Goal: Task Accomplishment & Management: Use online tool/utility

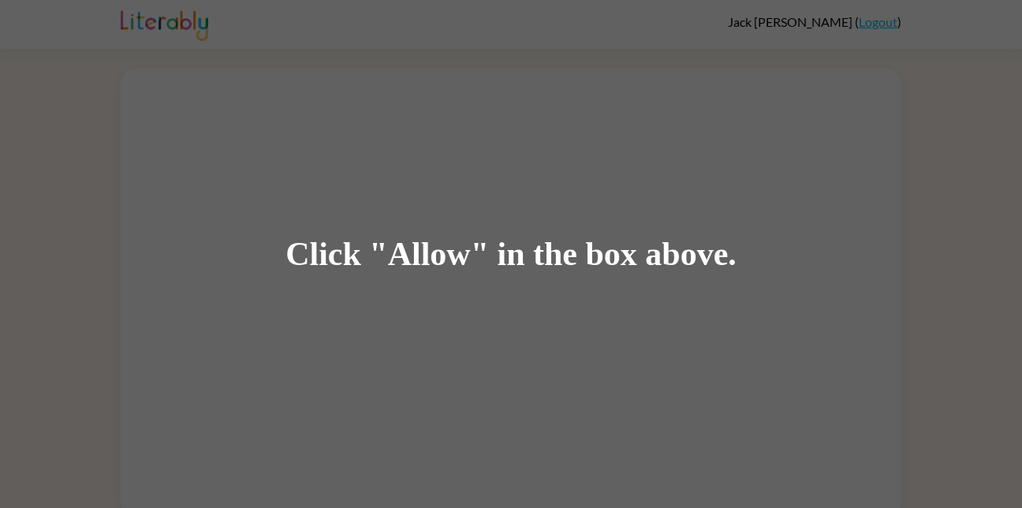
click at [205, 128] on div "Click "Allow" in the box above." at bounding box center [511, 254] width 1022 height 508
click at [200, 118] on div "Click "Allow" in the box above." at bounding box center [511, 254] width 1022 height 508
click at [288, 144] on div "Click "Allow" in the box above." at bounding box center [511, 254] width 1022 height 508
click at [189, 73] on div "Click "Allow" in the box above." at bounding box center [511, 254] width 1022 height 508
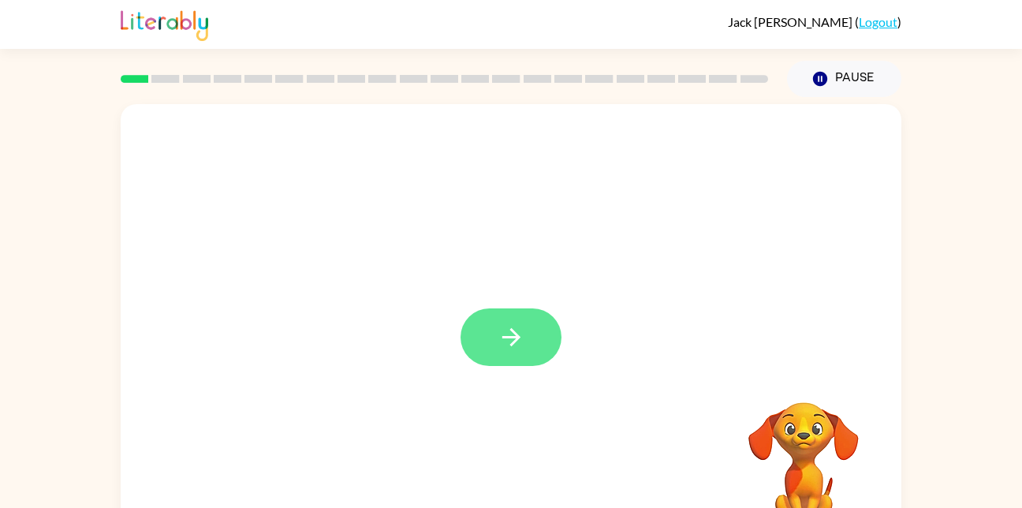
click at [502, 338] on icon "button" at bounding box center [511, 337] width 18 height 18
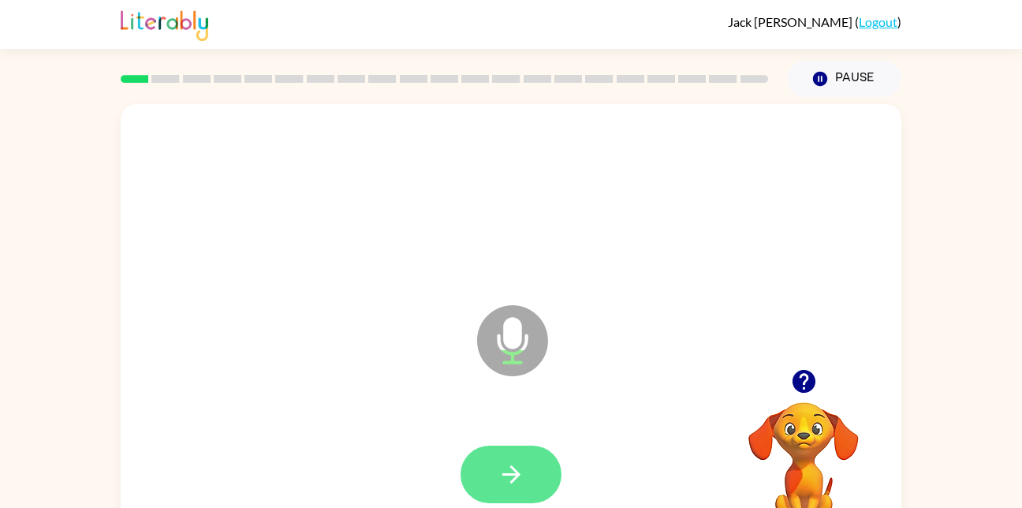
click at [521, 479] on icon "button" at bounding box center [512, 475] width 28 height 28
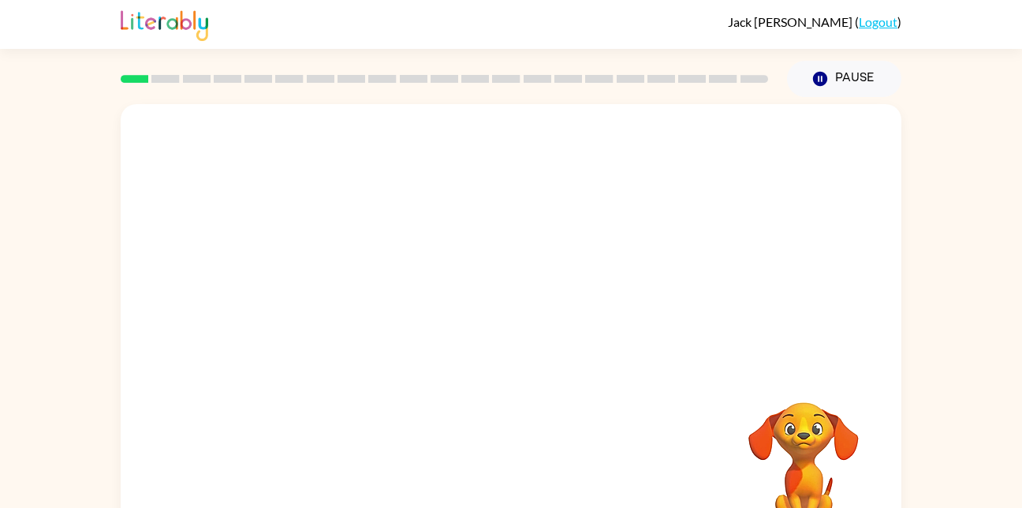
click at [794, 448] on video "Your browser must support playing .mp4 files to use Literably. Please try using…" at bounding box center [804, 457] width 158 height 158
click at [799, 450] on video "Your browser must support playing .mp4 files to use Literably. Please try using…" at bounding box center [804, 457] width 158 height 158
click at [792, 459] on video "Your browser must support playing .mp4 files to use Literably. Please try using…" at bounding box center [804, 457] width 158 height 158
click at [784, 447] on video "Your browser must support playing .mp4 files to use Literably. Please try using…" at bounding box center [804, 457] width 158 height 158
click at [787, 439] on video "Your browser must support playing .mp4 files to use Literably. Please try using…" at bounding box center [804, 457] width 158 height 158
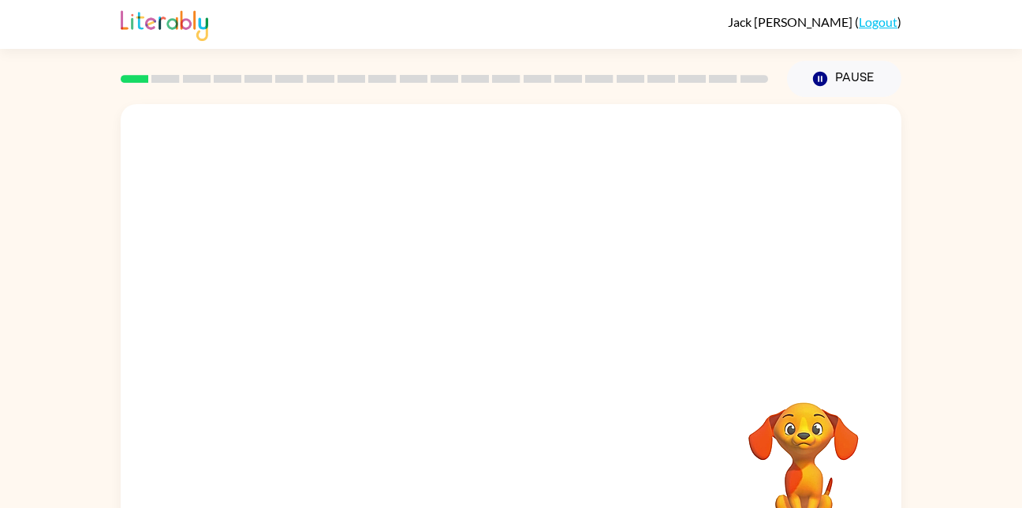
click at [760, 397] on video "Your browser must support playing .mp4 files to use Literably. Please try using…" at bounding box center [804, 457] width 158 height 158
click at [670, 356] on div at bounding box center [511, 329] width 781 height 450
click at [650, 338] on div at bounding box center [511, 329] width 781 height 450
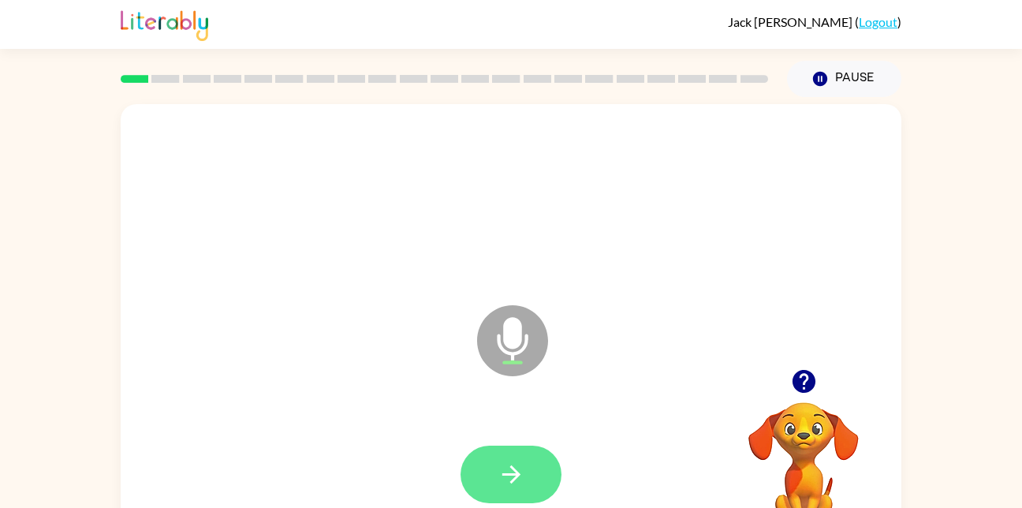
click at [508, 480] on icon "button" at bounding box center [512, 475] width 28 height 28
click at [498, 469] on icon "button" at bounding box center [512, 475] width 28 height 28
click at [533, 473] on button "button" at bounding box center [511, 475] width 101 height 58
click at [506, 473] on icon "button" at bounding box center [511, 474] width 18 height 18
click at [512, 481] on icon "button" at bounding box center [511, 474] width 18 height 18
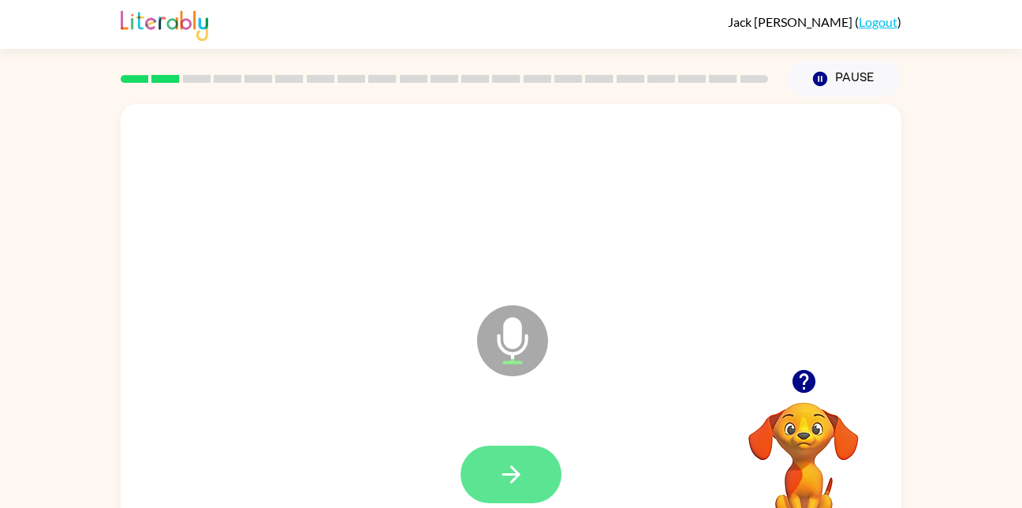
click at [533, 462] on button "button" at bounding box center [511, 475] width 101 height 58
click at [532, 466] on button "button" at bounding box center [511, 475] width 101 height 58
click at [529, 478] on button "button" at bounding box center [511, 475] width 101 height 58
click at [521, 492] on button "button" at bounding box center [511, 475] width 101 height 58
click at [527, 493] on button "button" at bounding box center [511, 475] width 101 height 58
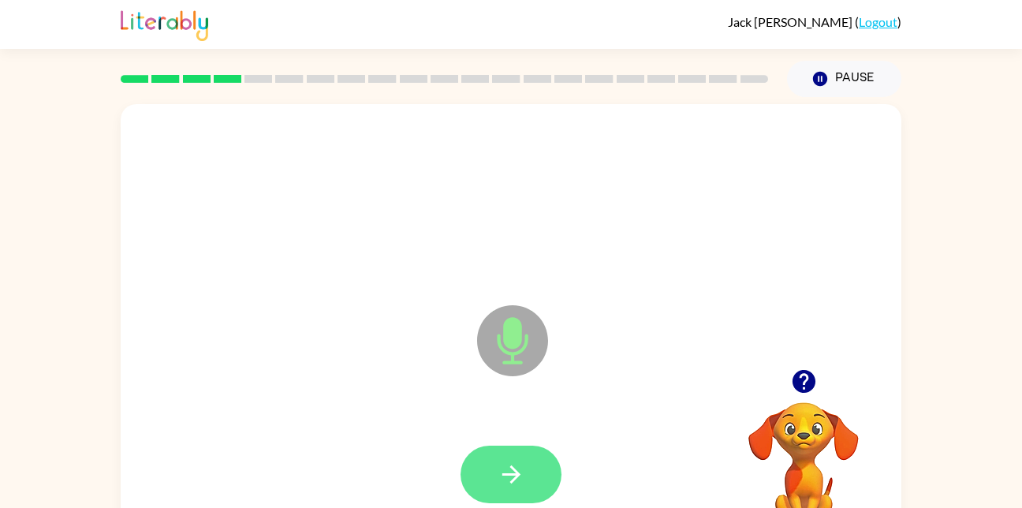
click at [513, 485] on icon "button" at bounding box center [512, 475] width 28 height 28
click at [520, 465] on icon "button" at bounding box center [512, 475] width 28 height 28
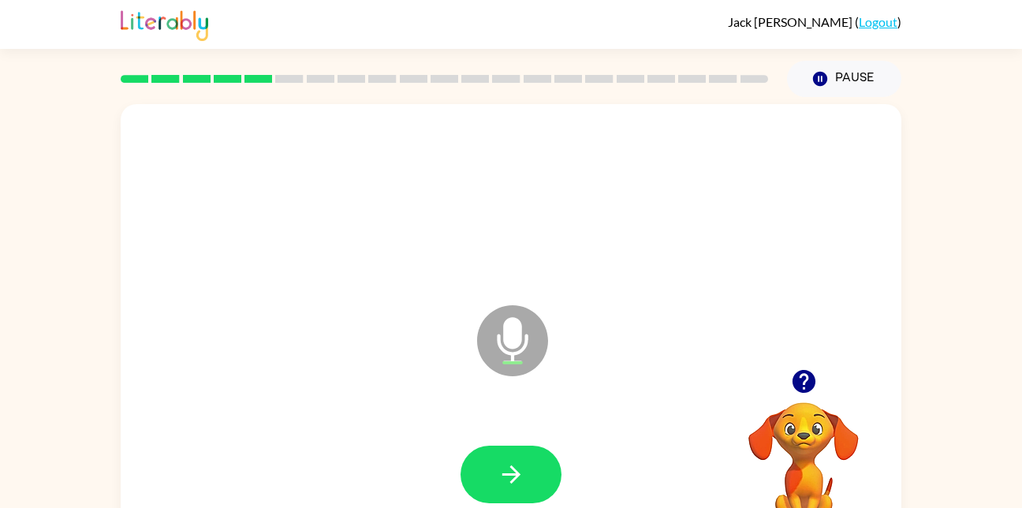
click at [794, 405] on video "Your browser must support playing .mp4 files to use Literably. Please try using…" at bounding box center [804, 457] width 158 height 158
click at [801, 369] on icon "button" at bounding box center [804, 382] width 28 height 28
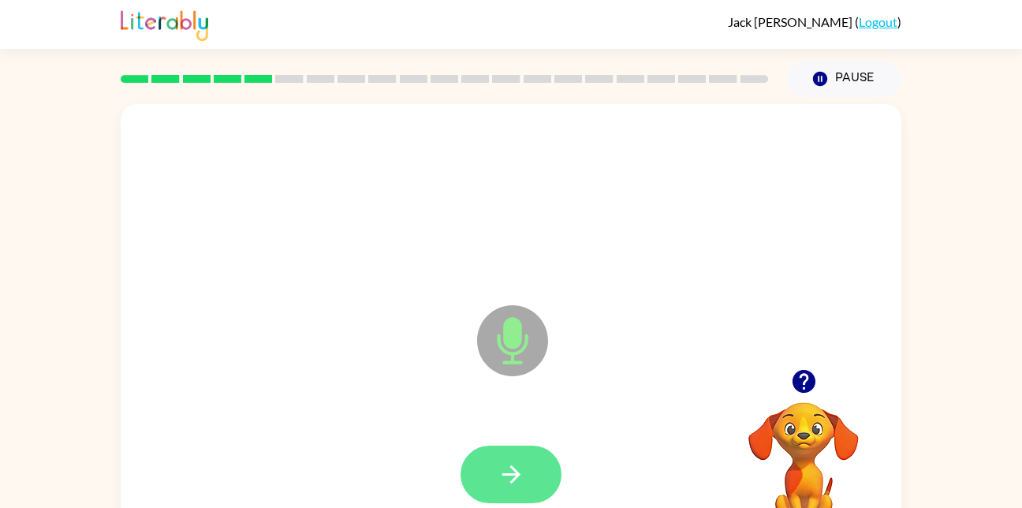
click at [532, 469] on button "button" at bounding box center [511, 475] width 101 height 58
click at [521, 473] on icon "button" at bounding box center [512, 475] width 28 height 28
click at [512, 483] on icon "button" at bounding box center [511, 474] width 18 height 18
click at [510, 480] on icon "button" at bounding box center [512, 475] width 28 height 28
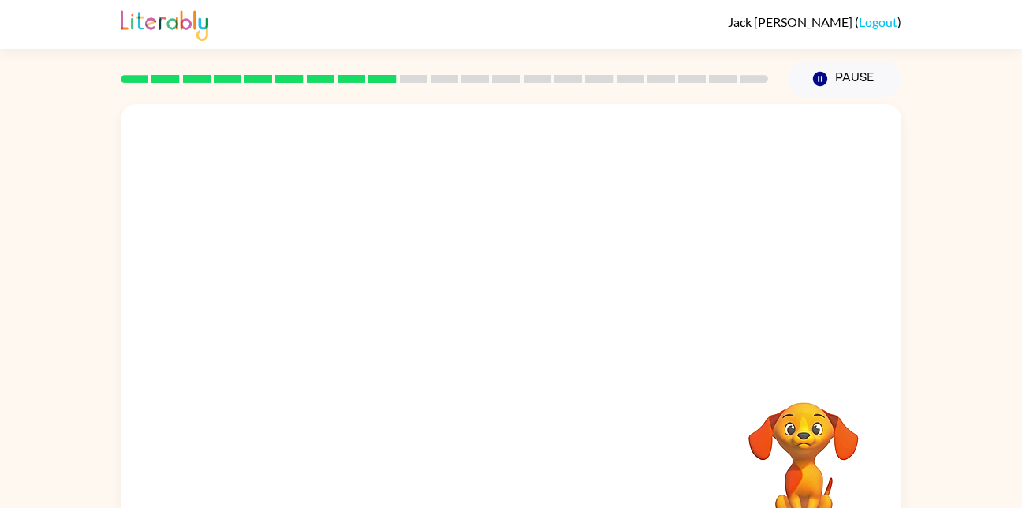
click at [811, 488] on video "Your browser must support playing .mp4 files to use Literably. Please try using…" at bounding box center [804, 457] width 158 height 158
click at [807, 493] on video "Your browser must support playing .mp4 files to use Literably. Please try using…" at bounding box center [804, 457] width 158 height 158
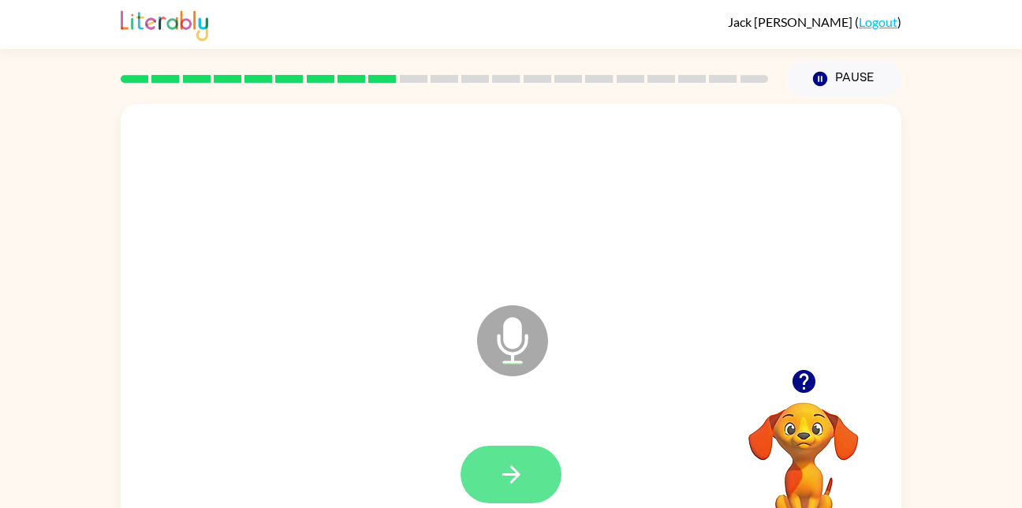
click at [505, 476] on icon "button" at bounding box center [512, 475] width 28 height 28
click at [506, 482] on icon "button" at bounding box center [512, 475] width 28 height 28
click at [517, 462] on icon "button" at bounding box center [512, 475] width 28 height 28
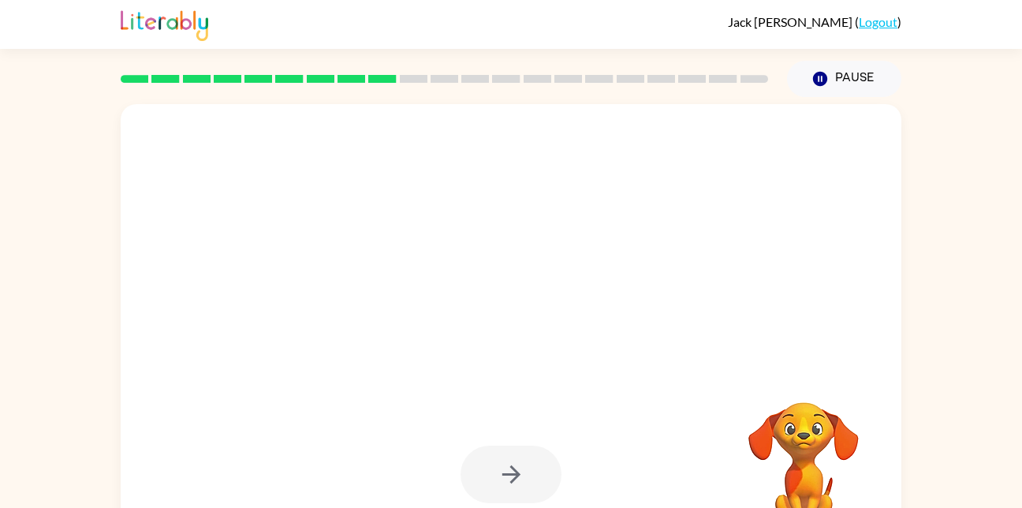
click at [813, 439] on video "Your browser must support playing .mp4 files to use Literably. Please try using…" at bounding box center [804, 457] width 158 height 158
click at [783, 467] on video "Your browser must support playing .mp4 files to use Literably. Please try using…" at bounding box center [804, 457] width 158 height 158
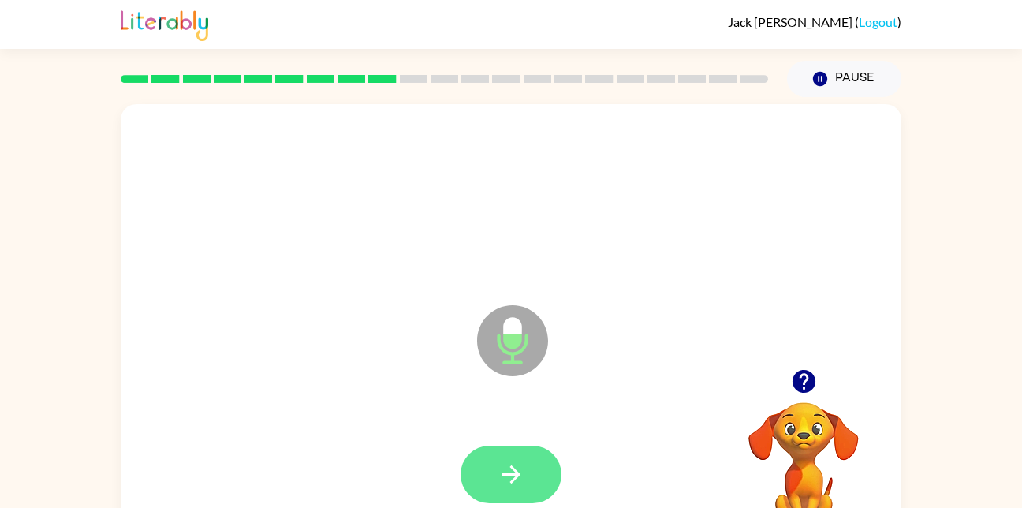
click at [506, 474] on icon "button" at bounding box center [511, 474] width 18 height 18
click at [501, 491] on button "button" at bounding box center [511, 475] width 101 height 58
click at [544, 465] on button "button" at bounding box center [511, 475] width 101 height 58
click at [514, 484] on icon "button" at bounding box center [512, 475] width 28 height 28
click at [534, 466] on button "button" at bounding box center [511, 475] width 101 height 58
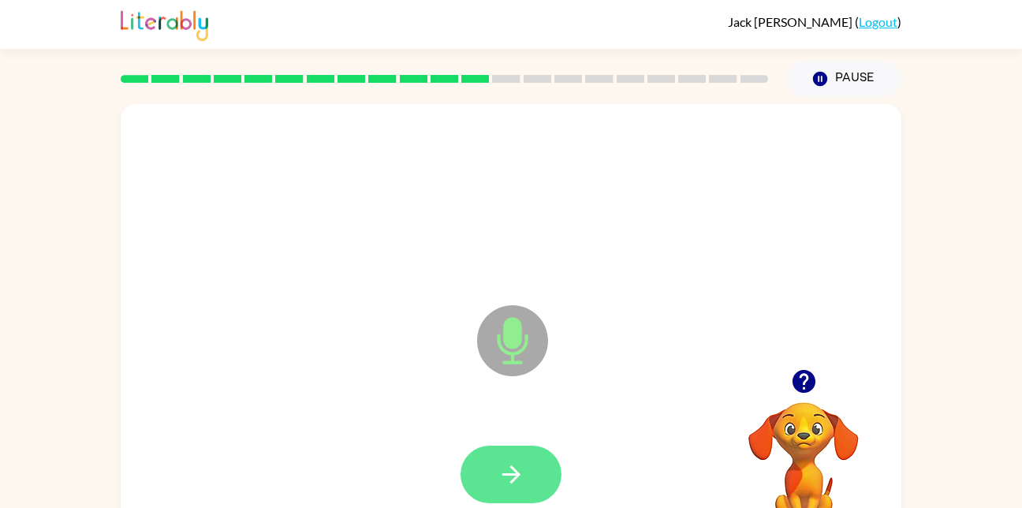
click at [498, 484] on icon "button" at bounding box center [512, 475] width 28 height 28
click at [501, 489] on button "button" at bounding box center [511, 475] width 101 height 58
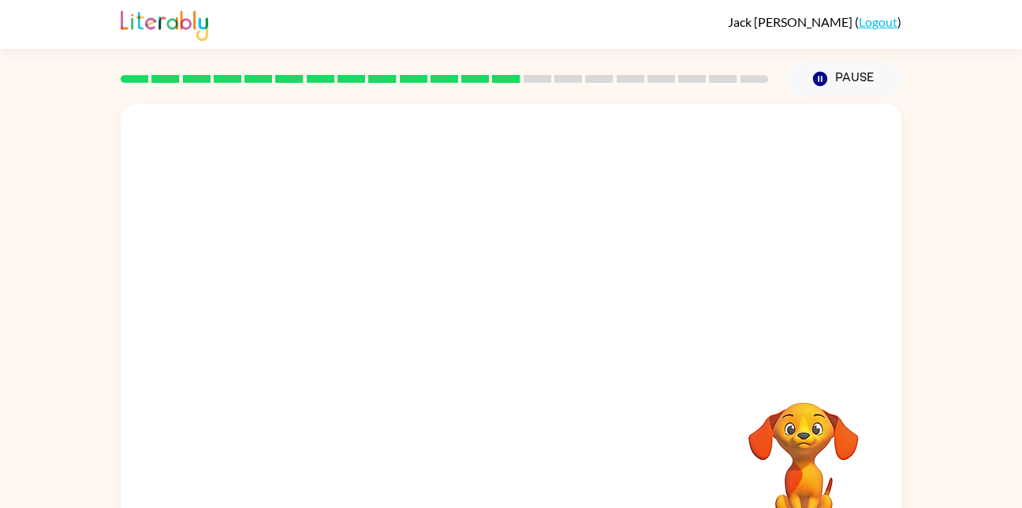
click at [749, 431] on video "Your browser must support playing .mp4 files to use Literably. Please try using…" at bounding box center [804, 457] width 158 height 158
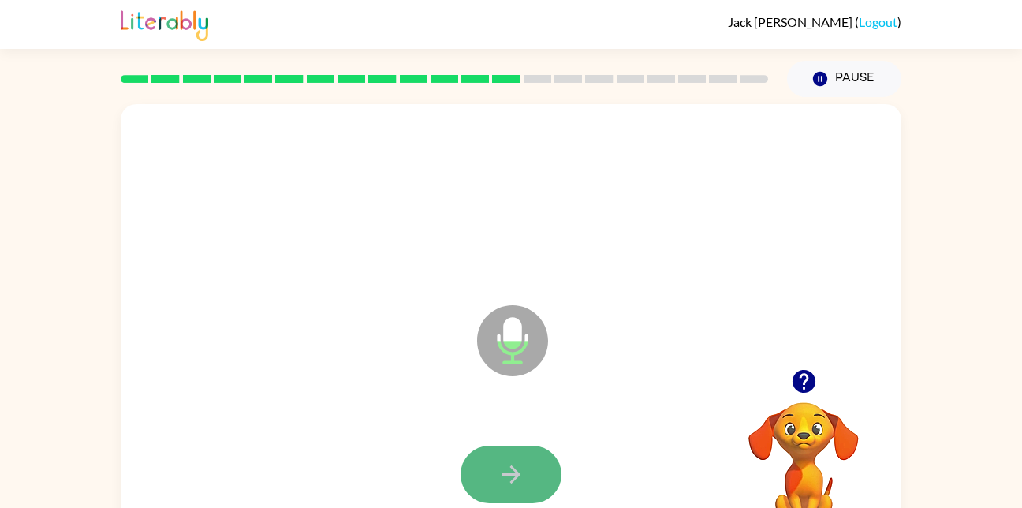
click at [529, 476] on button "button" at bounding box center [511, 475] width 101 height 58
click at [519, 458] on button "button" at bounding box center [511, 475] width 101 height 58
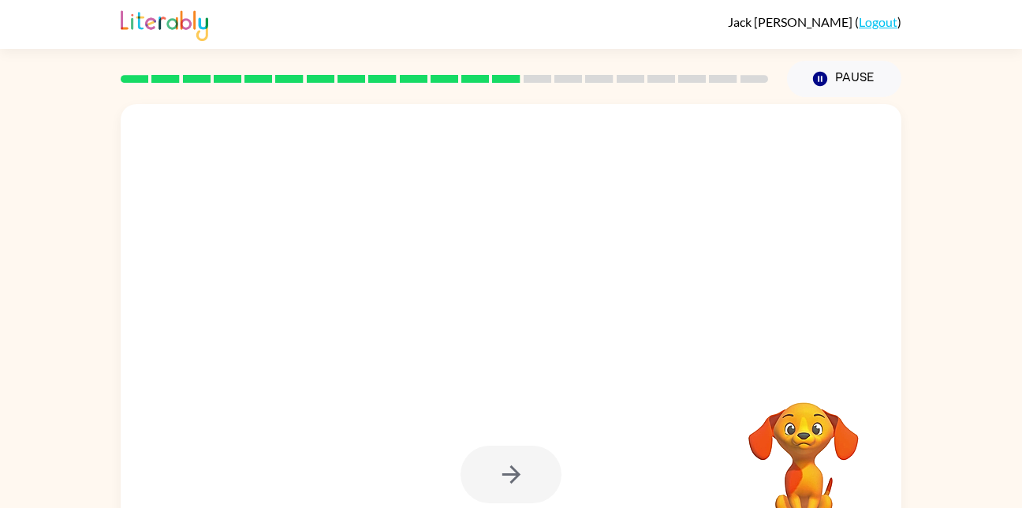
click at [633, 248] on div at bounding box center [510, 200] width 749 height 129
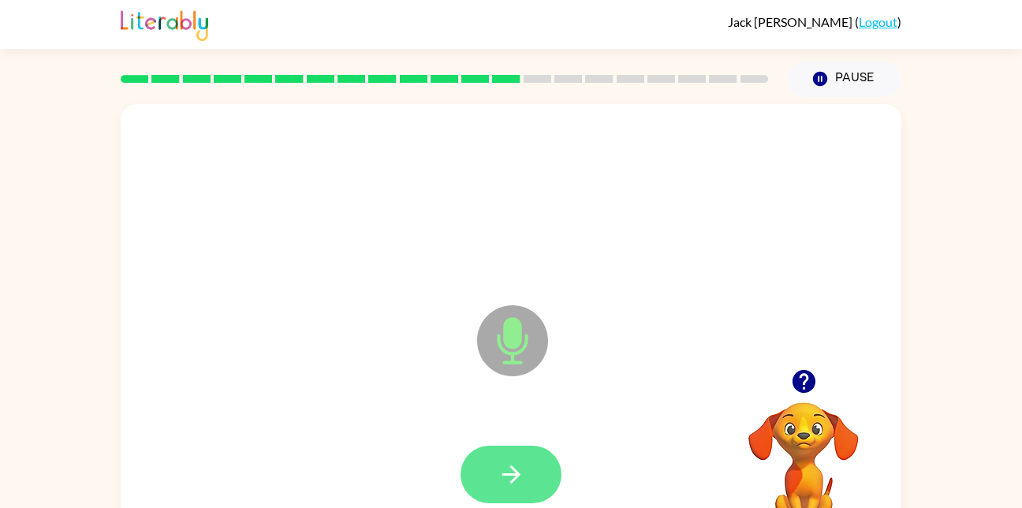
click at [525, 485] on button "button" at bounding box center [511, 475] width 101 height 58
click at [521, 483] on icon "button" at bounding box center [512, 475] width 28 height 28
click at [528, 448] on button "button" at bounding box center [511, 475] width 101 height 58
click at [544, 468] on button "button" at bounding box center [511, 475] width 101 height 58
click at [480, 487] on button "button" at bounding box center [511, 475] width 101 height 58
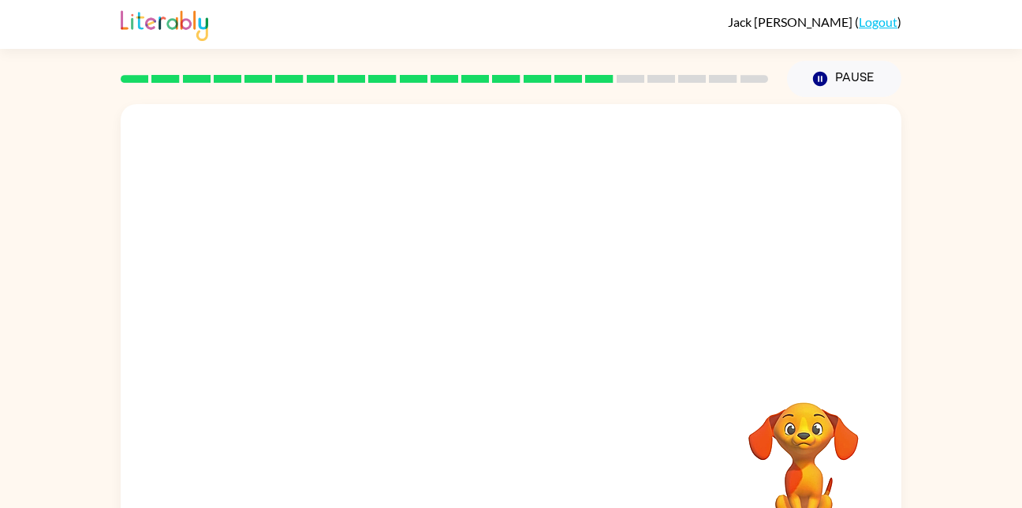
click at [816, 402] on video "Your browser must support playing .mp4 files to use Literably. Please try using…" at bounding box center [804, 457] width 158 height 158
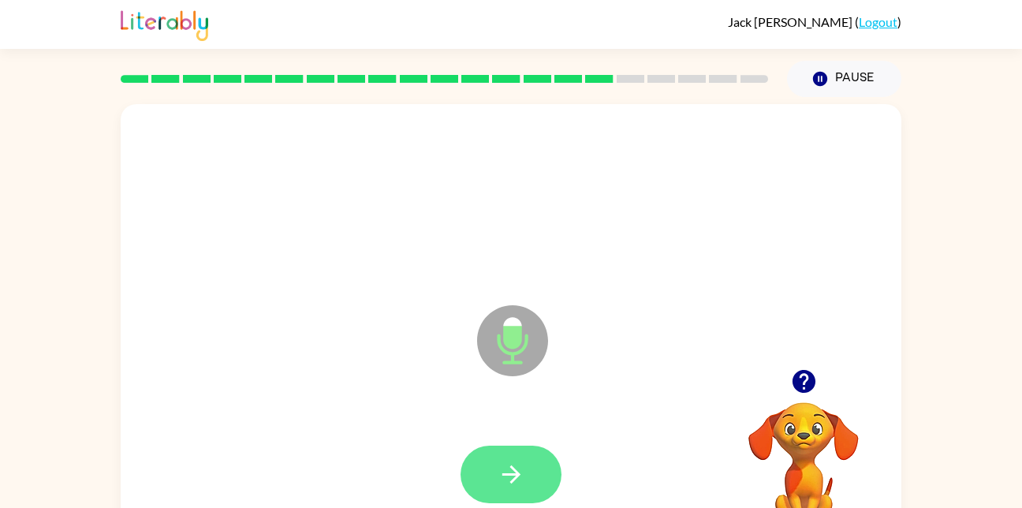
click at [499, 490] on button "button" at bounding box center [511, 475] width 101 height 58
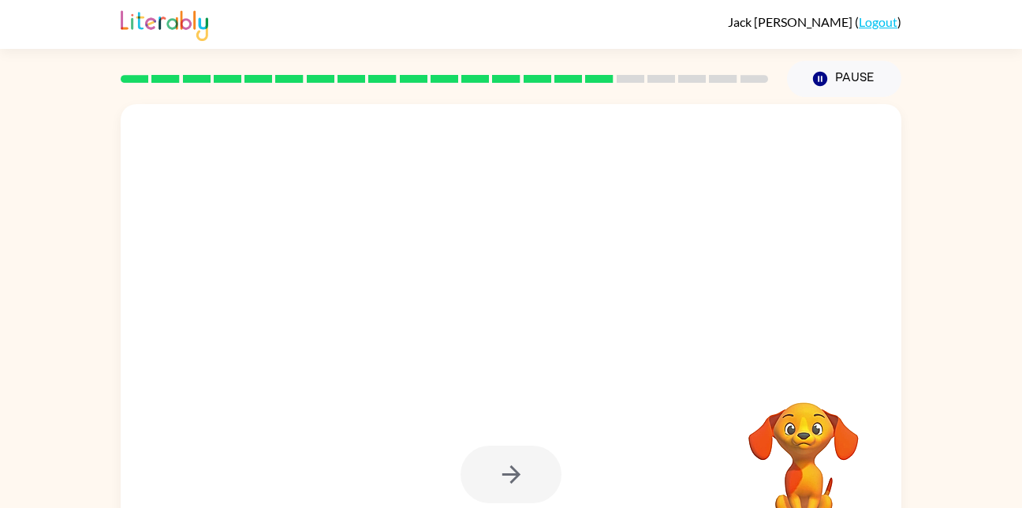
click at [740, 438] on video "Your browser must support playing .mp4 files to use Literably. Please try using…" at bounding box center [804, 457] width 158 height 158
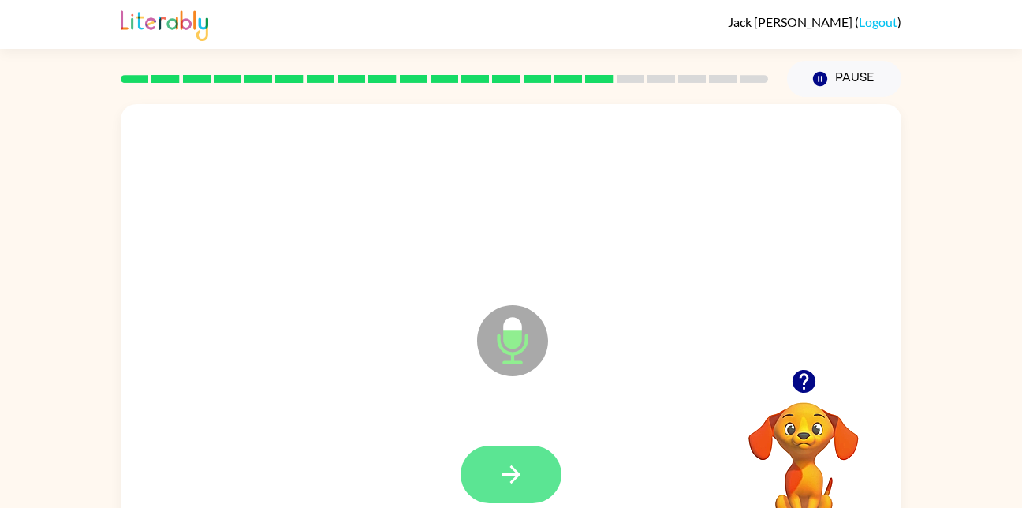
click at [517, 473] on icon "button" at bounding box center [511, 474] width 18 height 18
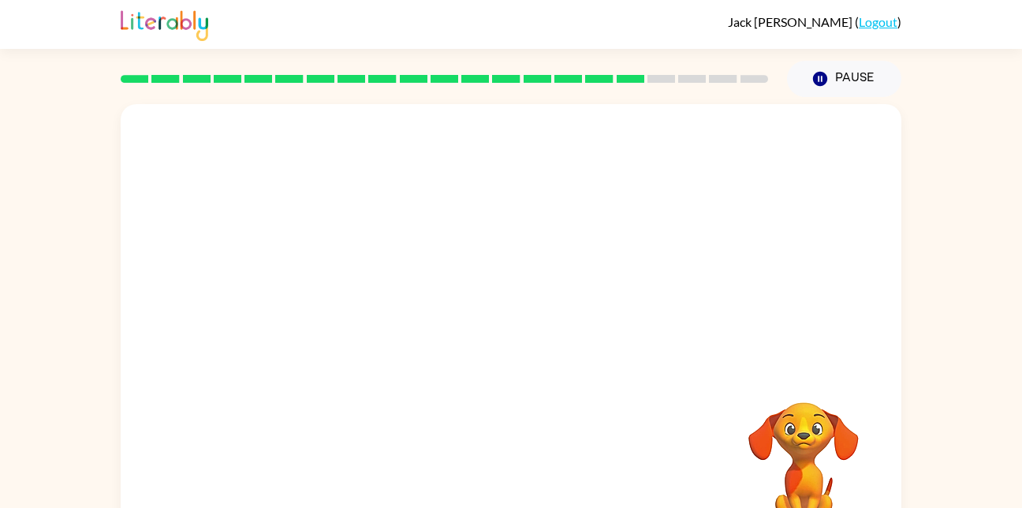
click at [844, 472] on video "Your browser must support playing .mp4 files to use Literably. Please try using…" at bounding box center [804, 457] width 158 height 158
click at [821, 473] on video "Your browser must support playing .mp4 files to use Literably. Please try using…" at bounding box center [804, 457] width 158 height 158
click at [804, 461] on video "Your browser must support playing .mp4 files to use Literably. Please try using…" at bounding box center [804, 457] width 158 height 158
click at [795, 469] on video "Your browser must support playing .mp4 files to use Literably. Please try using…" at bounding box center [804, 457] width 158 height 158
click at [812, 431] on video "Your browser must support playing .mp4 files to use Literably. Please try using…" at bounding box center [804, 457] width 158 height 158
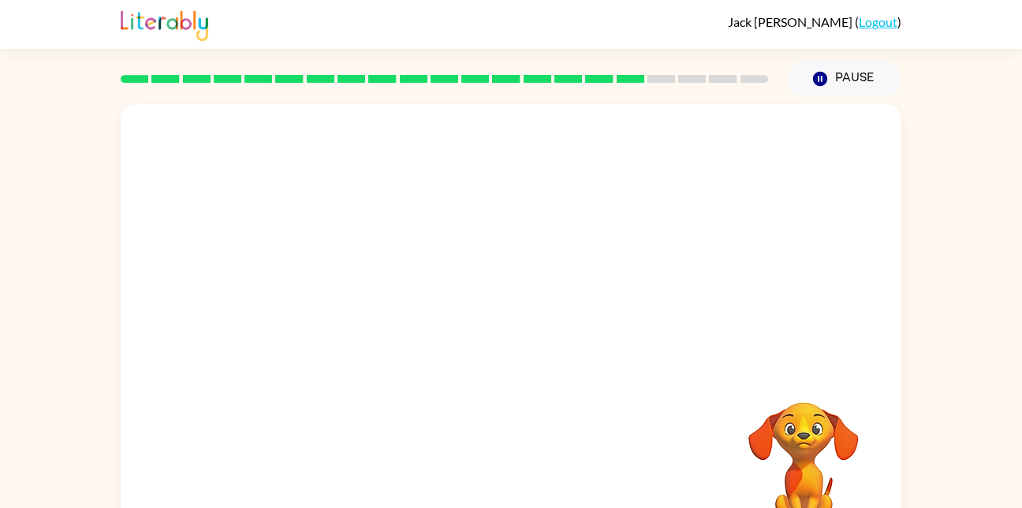
click at [779, 439] on video "Your browser must support playing .mp4 files to use Literably. Please try using…" at bounding box center [804, 457] width 158 height 158
click at [767, 448] on video "Your browser must support playing .mp4 files to use Literably. Please try using…" at bounding box center [804, 457] width 158 height 158
click at [755, 443] on video "Your browser must support playing .mp4 files to use Literably. Please try using…" at bounding box center [804, 457] width 158 height 158
click at [788, 465] on video "Your browser must support playing .mp4 files to use Literably. Please try using…" at bounding box center [804, 457] width 158 height 158
click at [751, 443] on video "Your browser must support playing .mp4 files to use Literably. Please try using…" at bounding box center [804, 457] width 158 height 158
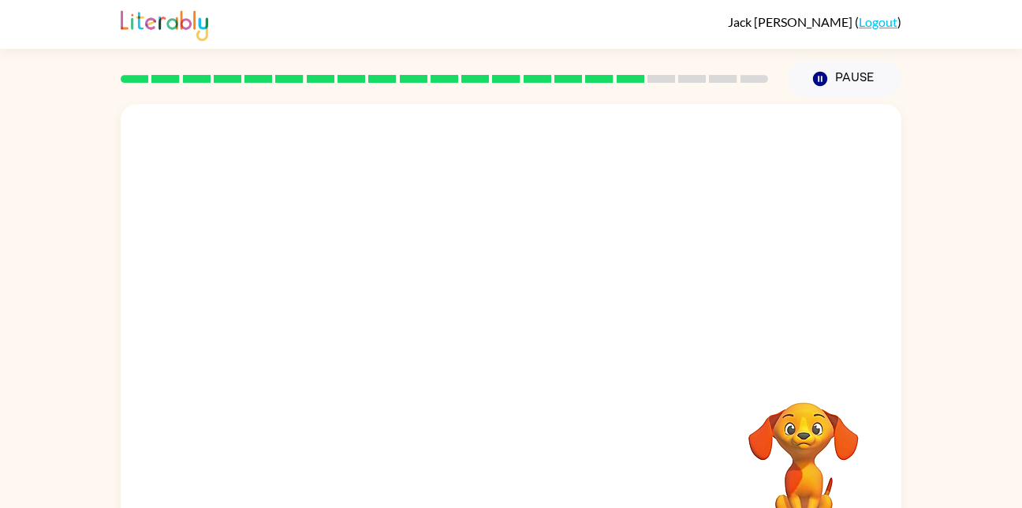
click at [785, 420] on video "Your browser must support playing .mp4 files to use Literably. Please try using…" at bounding box center [804, 457] width 158 height 158
click at [813, 75] on icon "Pause" at bounding box center [820, 78] width 17 height 17
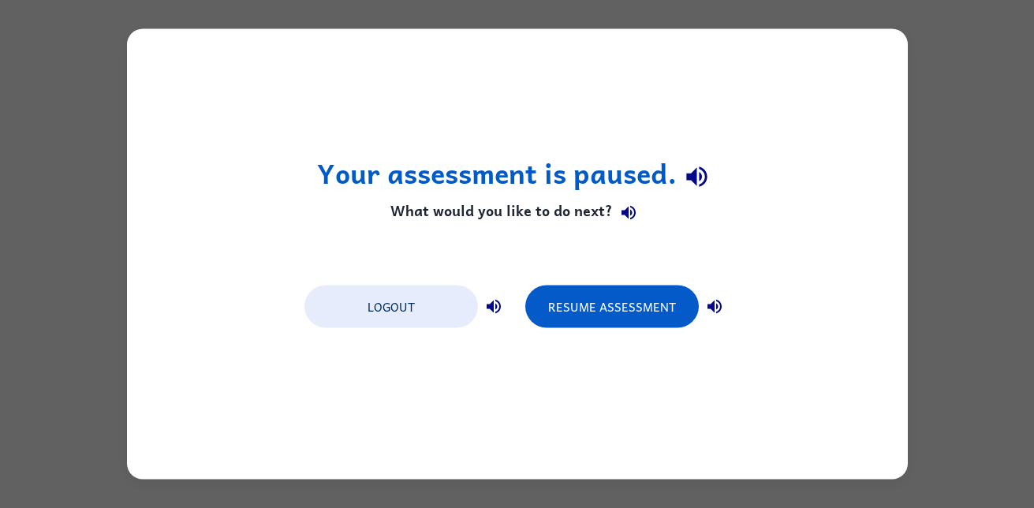
click at [943, 244] on div "Your assessment is paused. What would you like to do next? Logout Resume Assess…" at bounding box center [517, 254] width 1034 height 508
click at [932, 239] on div "Your assessment is paused. What would you like to do next? Logout Resume Assess…" at bounding box center [517, 254] width 1034 height 508
click at [918, 245] on div "Your assessment is paused. What would you like to do next? Logout Resume Assess…" at bounding box center [517, 254] width 1034 height 508
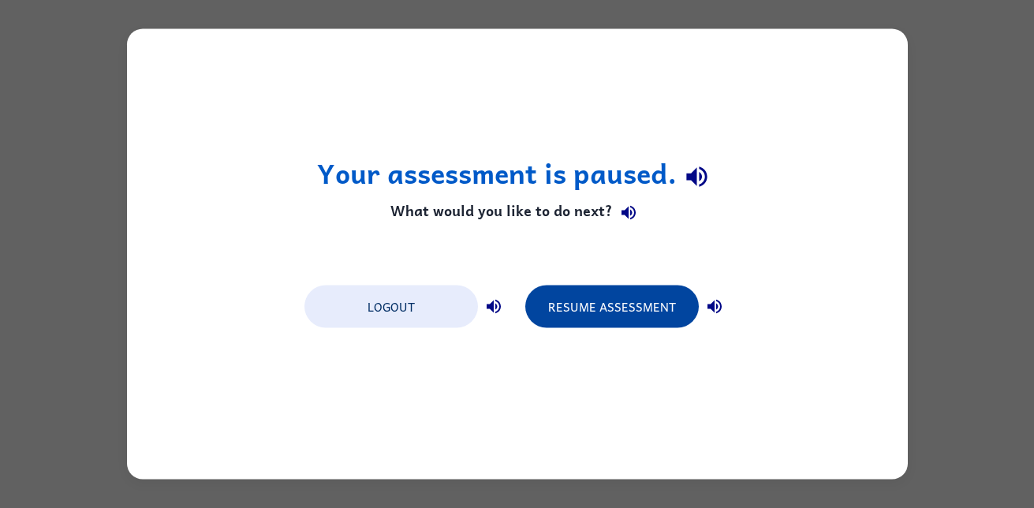
click at [637, 326] on button "Resume Assessment" at bounding box center [612, 307] width 174 height 43
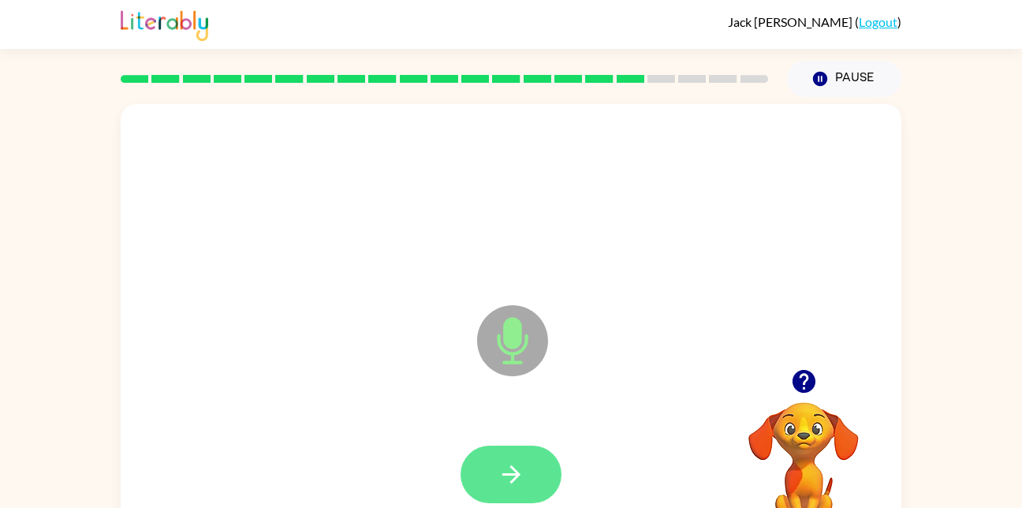
click at [540, 474] on button "button" at bounding box center [511, 475] width 101 height 58
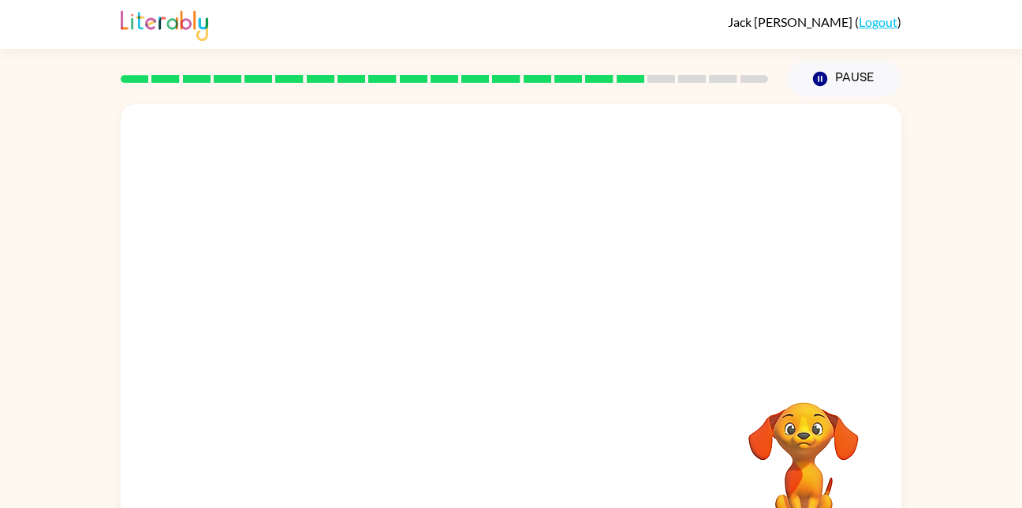
click at [801, 448] on video "Your browser must support playing .mp4 files to use Literably. Please try using…" at bounding box center [804, 457] width 158 height 158
click at [730, 438] on video "Your browser must support playing .mp4 files to use Literably. Please try using…" at bounding box center [804, 457] width 158 height 158
click at [727, 482] on video "Your browser must support playing .mp4 files to use Literably. Please try using…" at bounding box center [804, 457] width 158 height 158
click at [736, 444] on video "Your browser must support playing .mp4 files to use Literably. Please try using…" at bounding box center [804, 457] width 158 height 158
click at [745, 446] on video "Your browser must support playing .mp4 files to use Literably. Please try using…" at bounding box center [804, 457] width 158 height 158
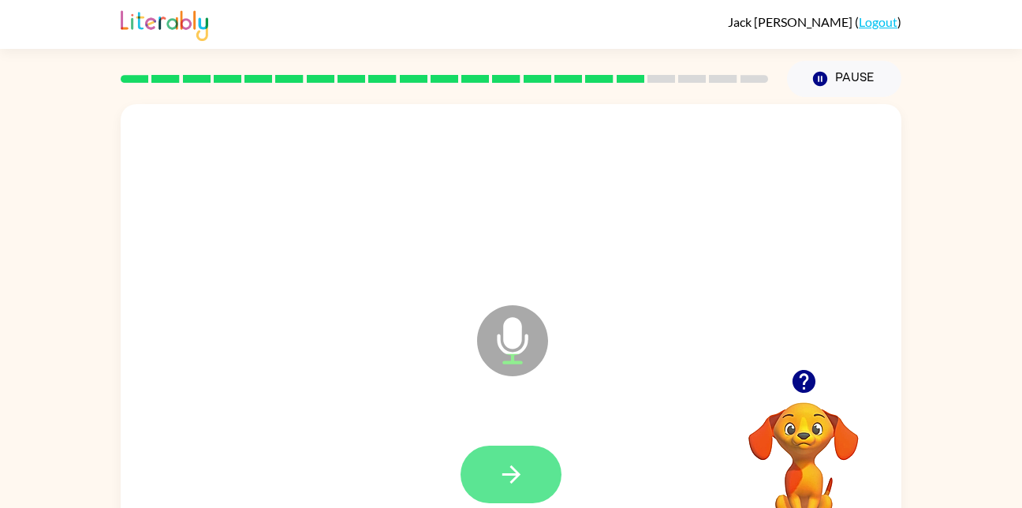
click at [520, 476] on icon "button" at bounding box center [512, 475] width 28 height 28
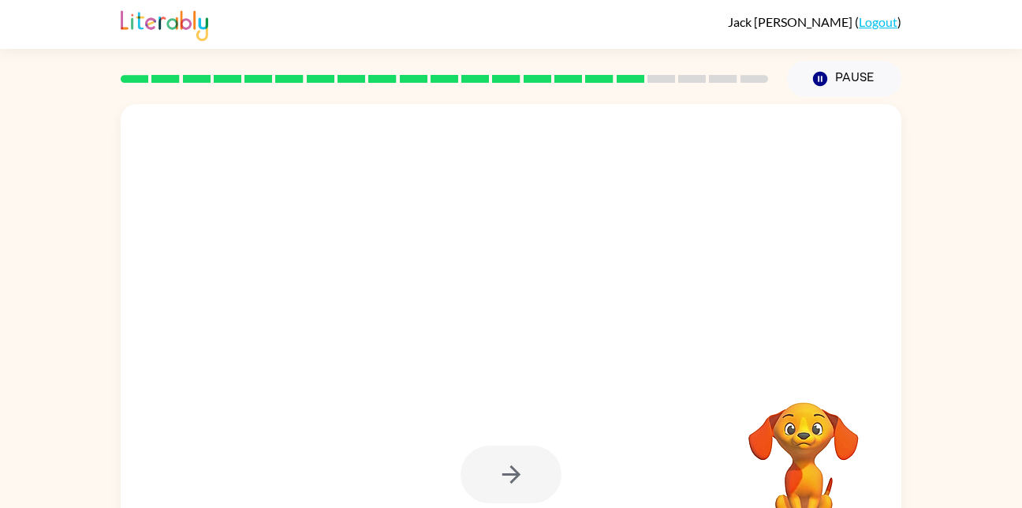
click at [539, 491] on div at bounding box center [511, 475] width 101 height 58
click at [512, 484] on div at bounding box center [511, 475] width 101 height 58
click at [506, 474] on div at bounding box center [511, 475] width 101 height 58
click at [530, 501] on div at bounding box center [511, 475] width 101 height 58
click at [521, 490] on div at bounding box center [511, 475] width 101 height 58
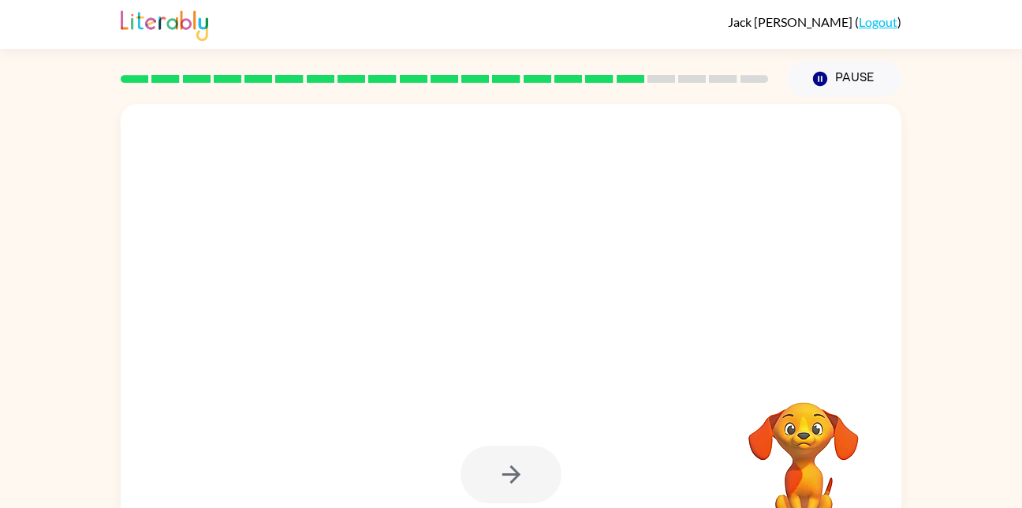
click at [514, 486] on div at bounding box center [511, 475] width 101 height 58
click at [519, 485] on div at bounding box center [511, 475] width 101 height 58
click at [521, 492] on div at bounding box center [511, 475] width 101 height 58
click at [530, 495] on div at bounding box center [511, 475] width 101 height 58
click at [528, 475] on div at bounding box center [511, 475] width 101 height 58
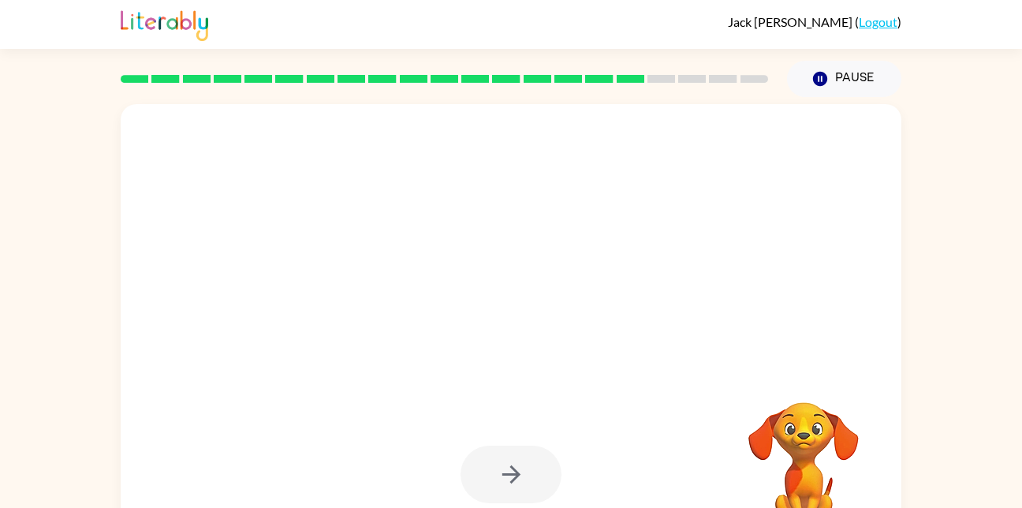
click at [533, 495] on div at bounding box center [511, 475] width 101 height 58
click at [502, 506] on div at bounding box center [510, 474] width 749 height 129
click at [505, 484] on div at bounding box center [511, 475] width 101 height 58
click at [500, 495] on div at bounding box center [511, 475] width 101 height 58
click at [499, 500] on div at bounding box center [511, 475] width 101 height 58
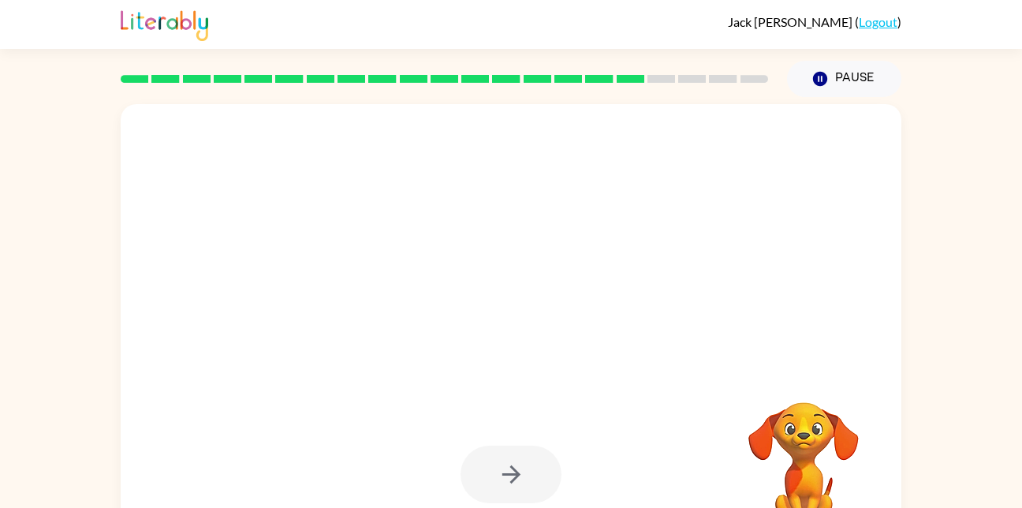
click at [507, 477] on div at bounding box center [511, 475] width 101 height 58
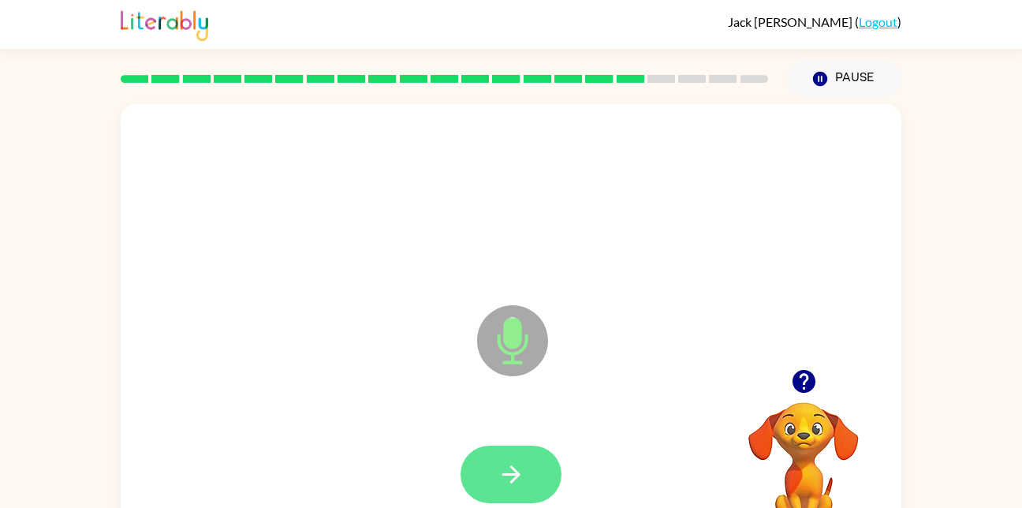
click at [512, 480] on icon "button" at bounding box center [511, 474] width 18 height 18
click at [514, 485] on div at bounding box center [511, 475] width 101 height 58
click at [507, 485] on div at bounding box center [511, 475] width 101 height 58
click at [509, 473] on icon "button" at bounding box center [512, 475] width 28 height 28
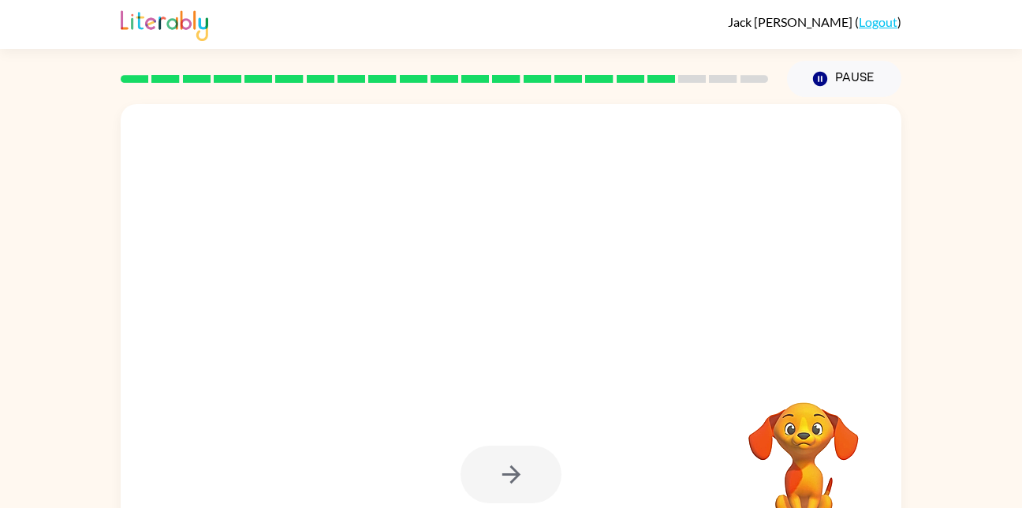
click at [511, 476] on div at bounding box center [511, 475] width 101 height 58
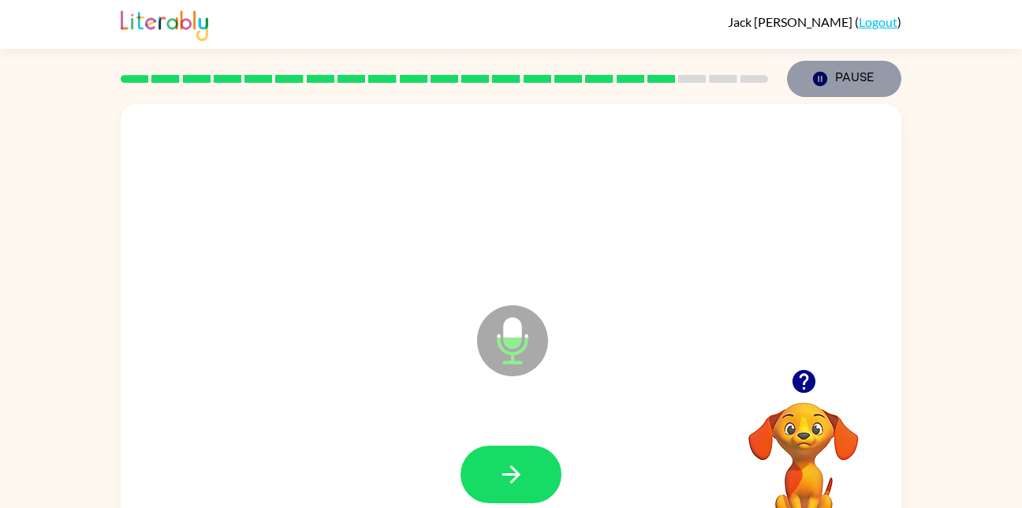
click at [872, 67] on button "Pause Pause" at bounding box center [844, 79] width 114 height 36
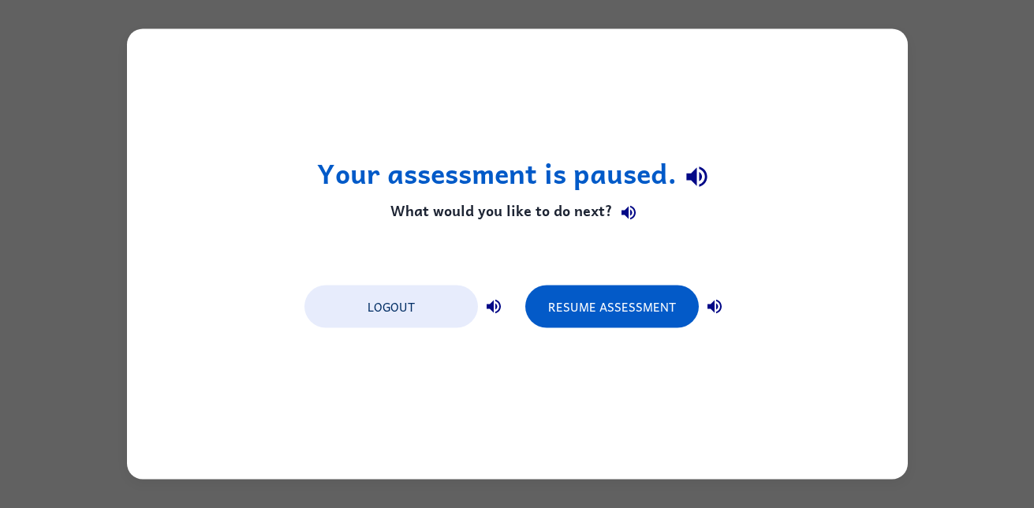
click at [290, 128] on div "Your assessment is paused. What would you like to do next? Logout Resume Assess…" at bounding box center [517, 254] width 781 height 450
click at [315, 191] on div "Your assessment is paused. What would you like to do next? Logout Resume Assess…" at bounding box center [517, 254] width 781 height 450
click at [349, 13] on div "Your assessment is paused. What would you like to do next? Logout Resume Assess…" at bounding box center [517, 254] width 1034 height 508
click at [331, 113] on div "Your assessment is paused. What would you like to do next? Logout Resume Assess…" at bounding box center [517, 254] width 781 height 450
